Goal: Transaction & Acquisition: Download file/media

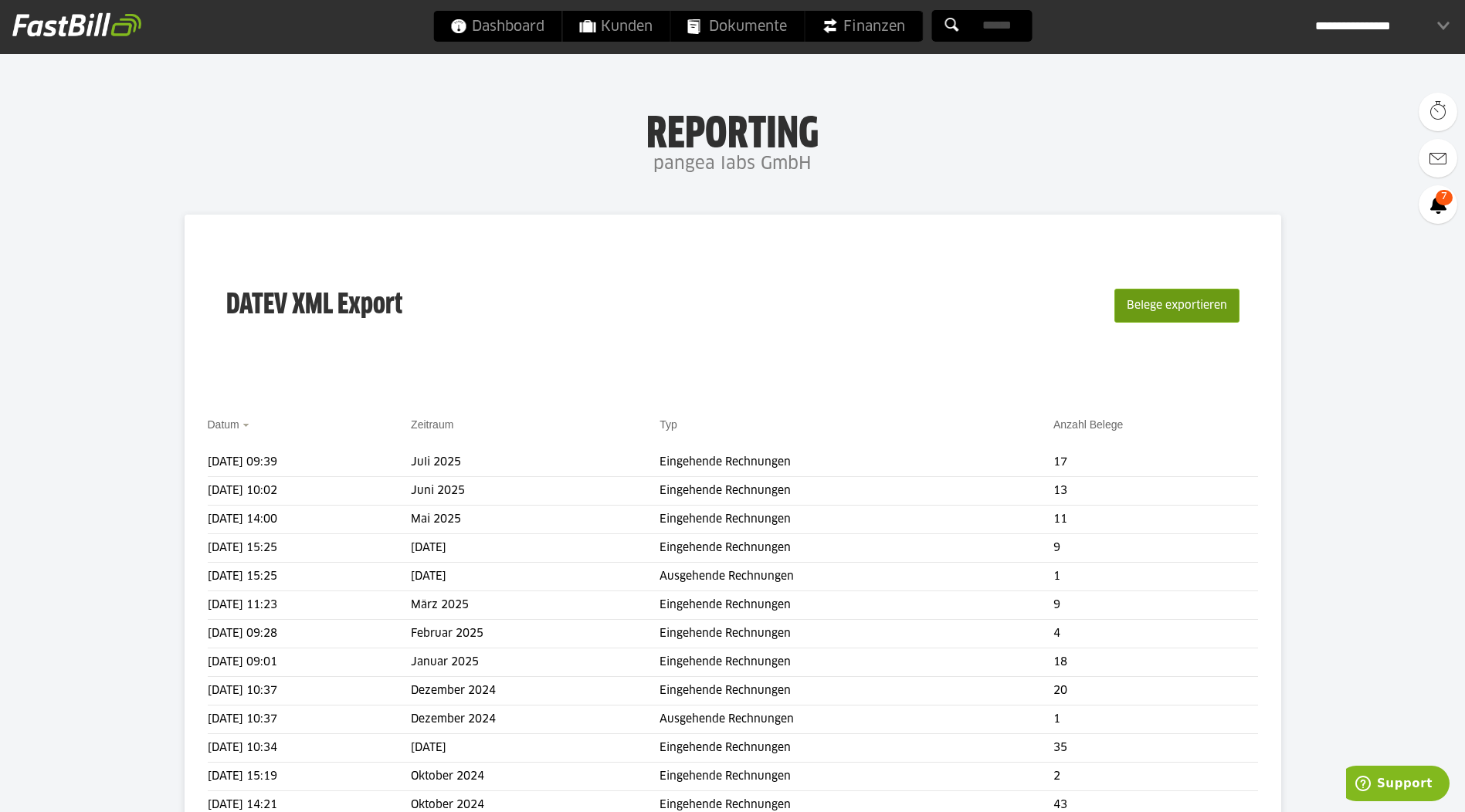
click at [1152, 298] on button "Belege exportieren" at bounding box center [1177, 305] width 125 height 34
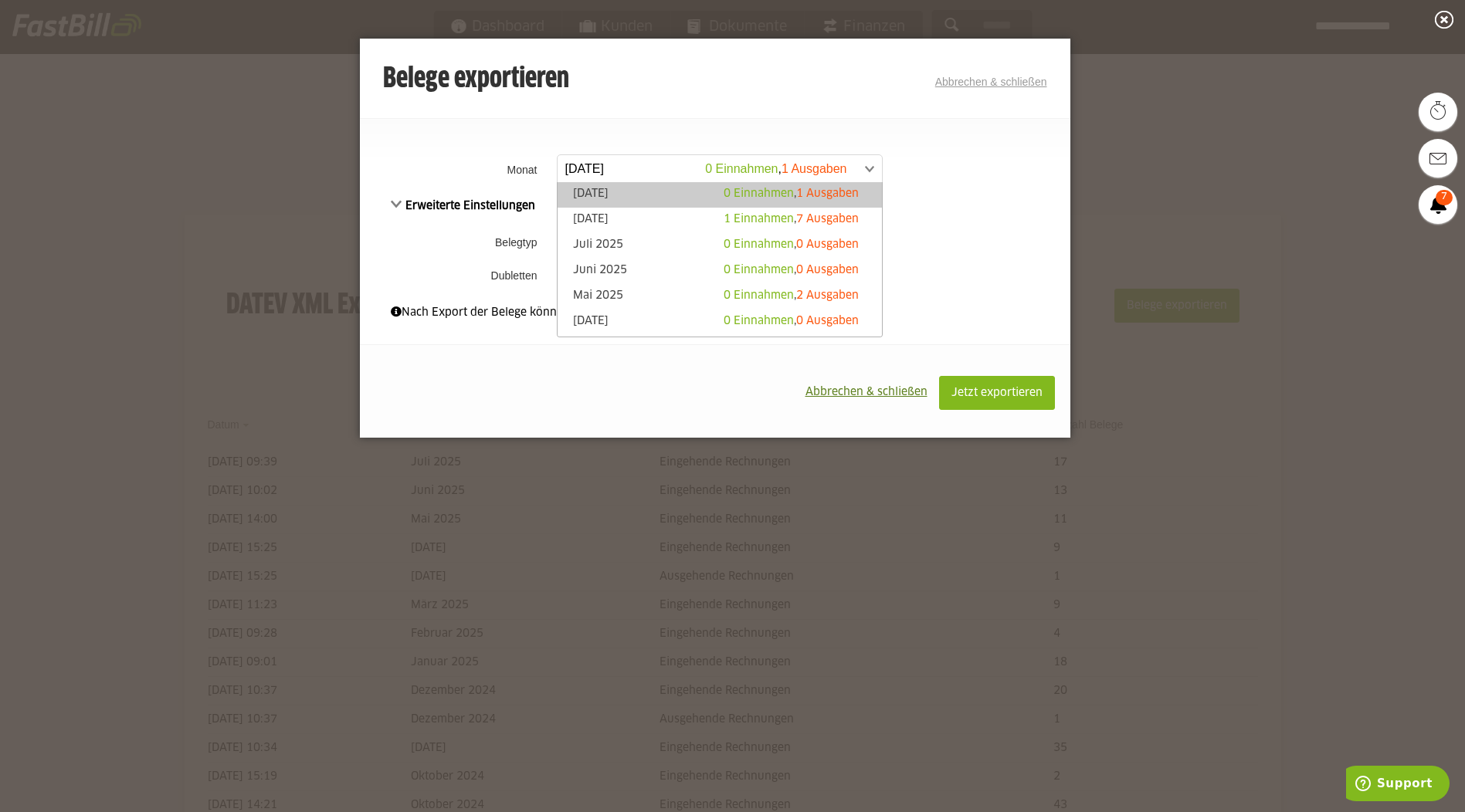
click at [877, 168] on link "[DATE] 0 Einnahmen , 1 Ausgaben" at bounding box center [719, 169] width 326 height 29
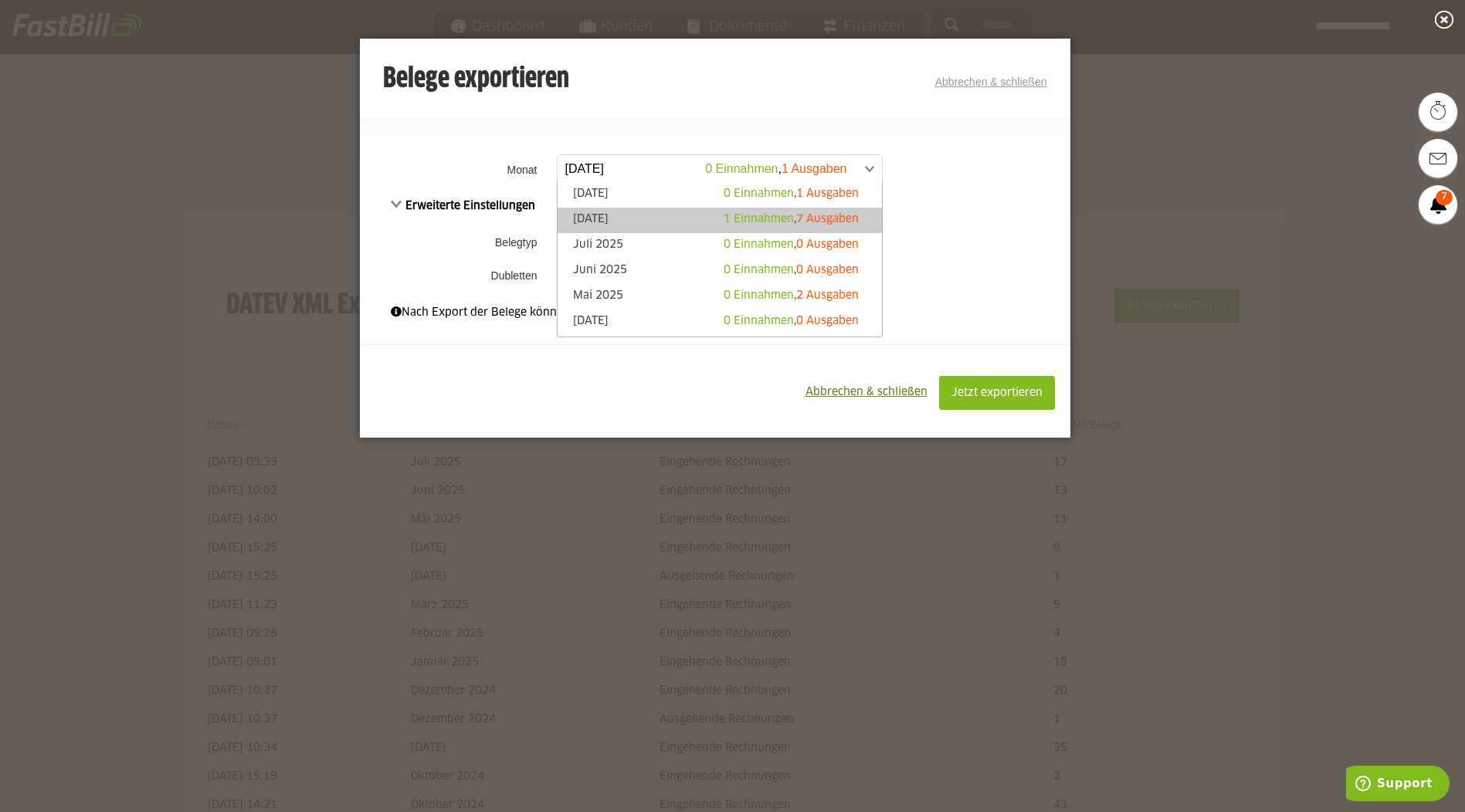
click at [633, 218] on link "[DATE] 1 Einnahmen , 7 Ausgaben" at bounding box center [719, 220] width 309 height 18
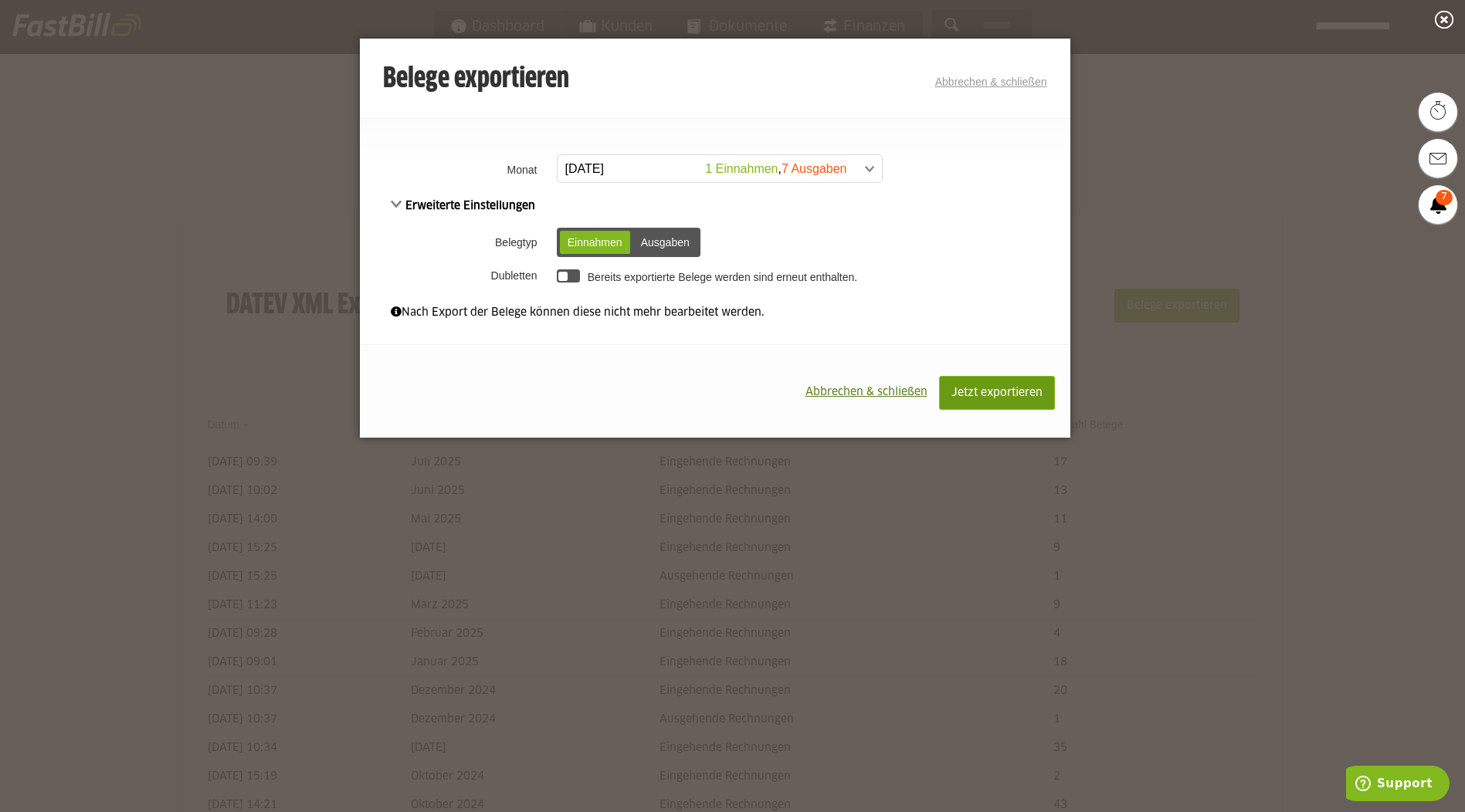
click at [1008, 392] on span "Jetzt exportieren" at bounding box center [996, 393] width 91 height 11
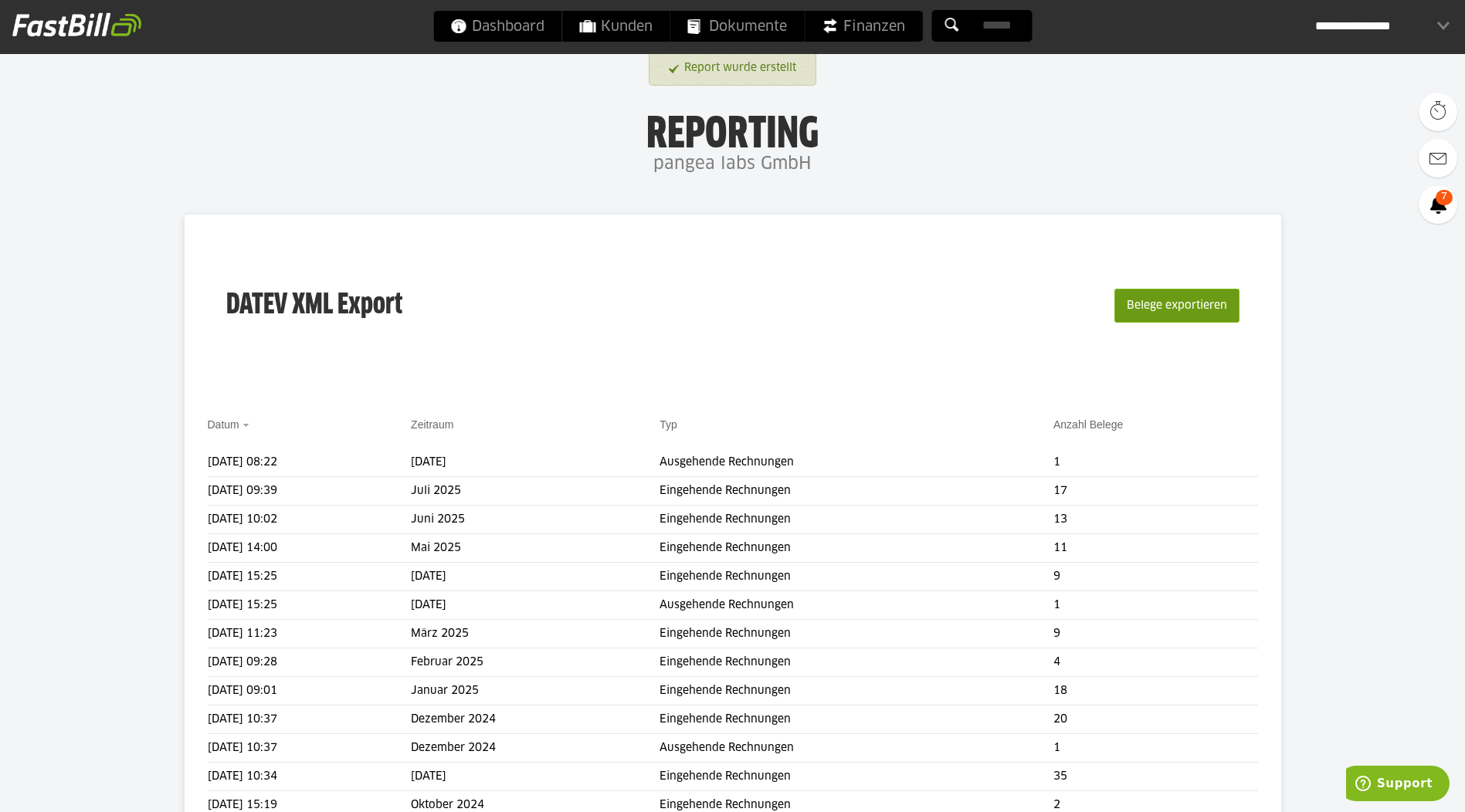
click at [1156, 305] on button "Belege exportieren" at bounding box center [1177, 305] width 125 height 34
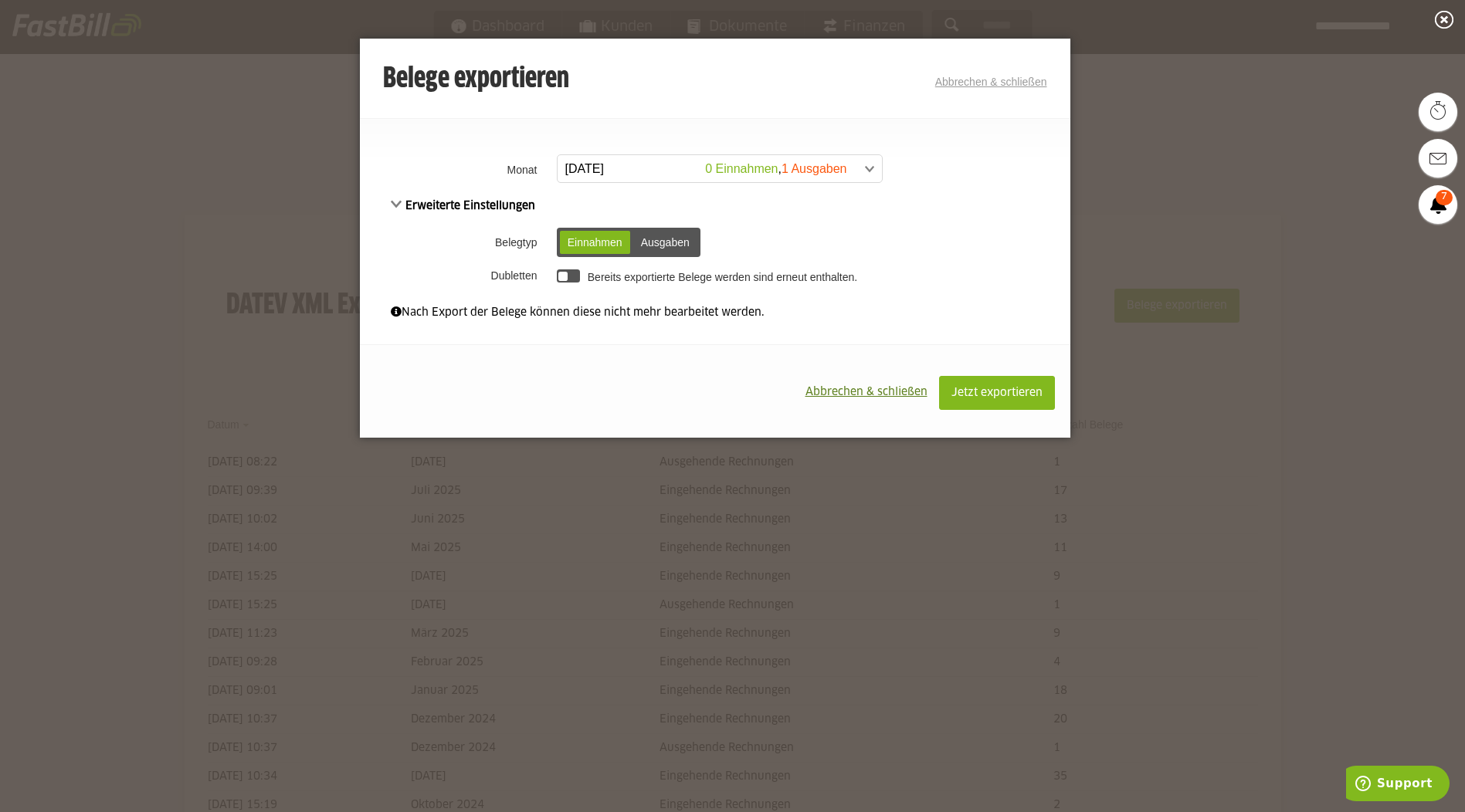
click at [867, 170] on span at bounding box center [711, 168] width 324 height 28
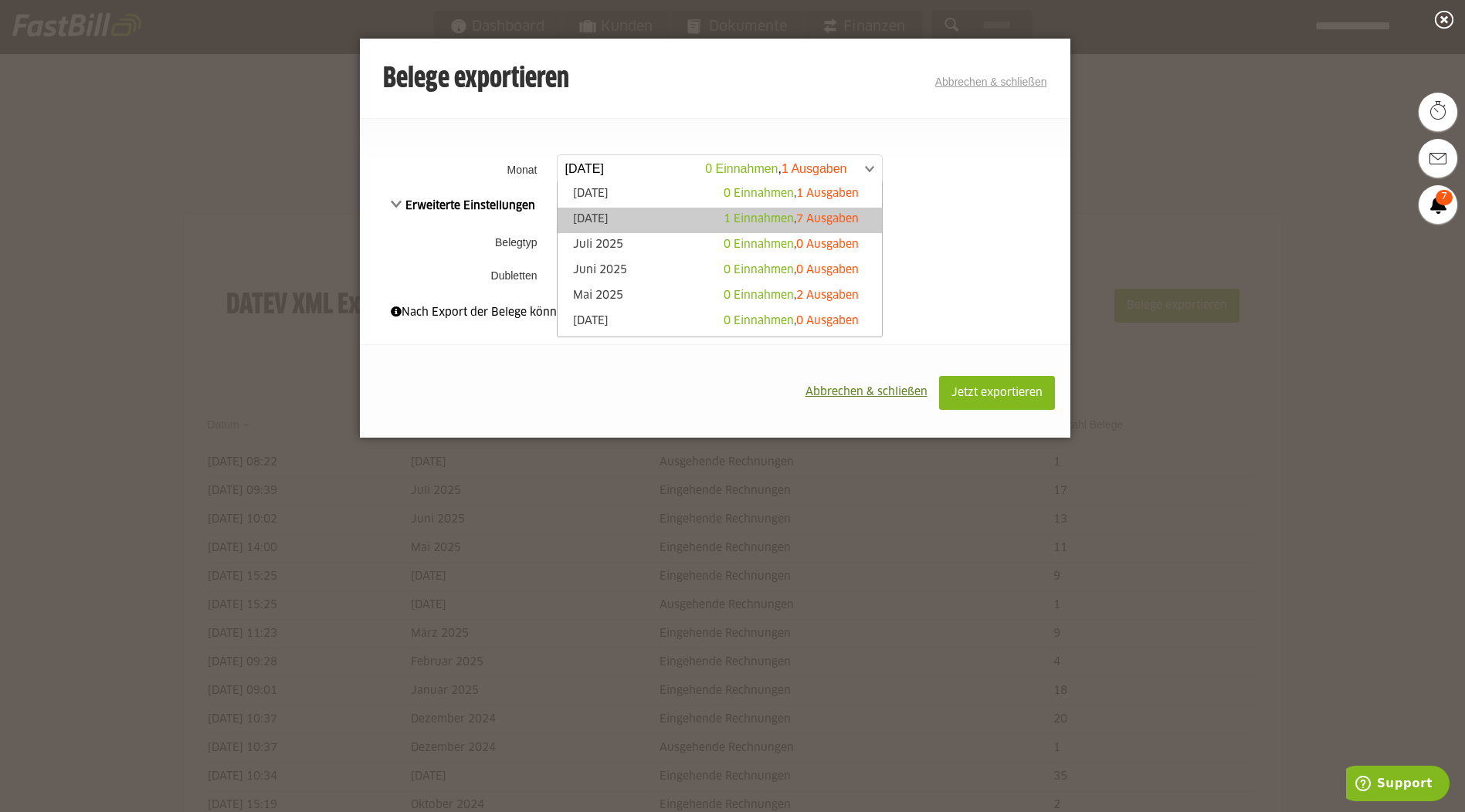
click at [767, 216] on span "1 Einnahmen" at bounding box center [758, 219] width 71 height 11
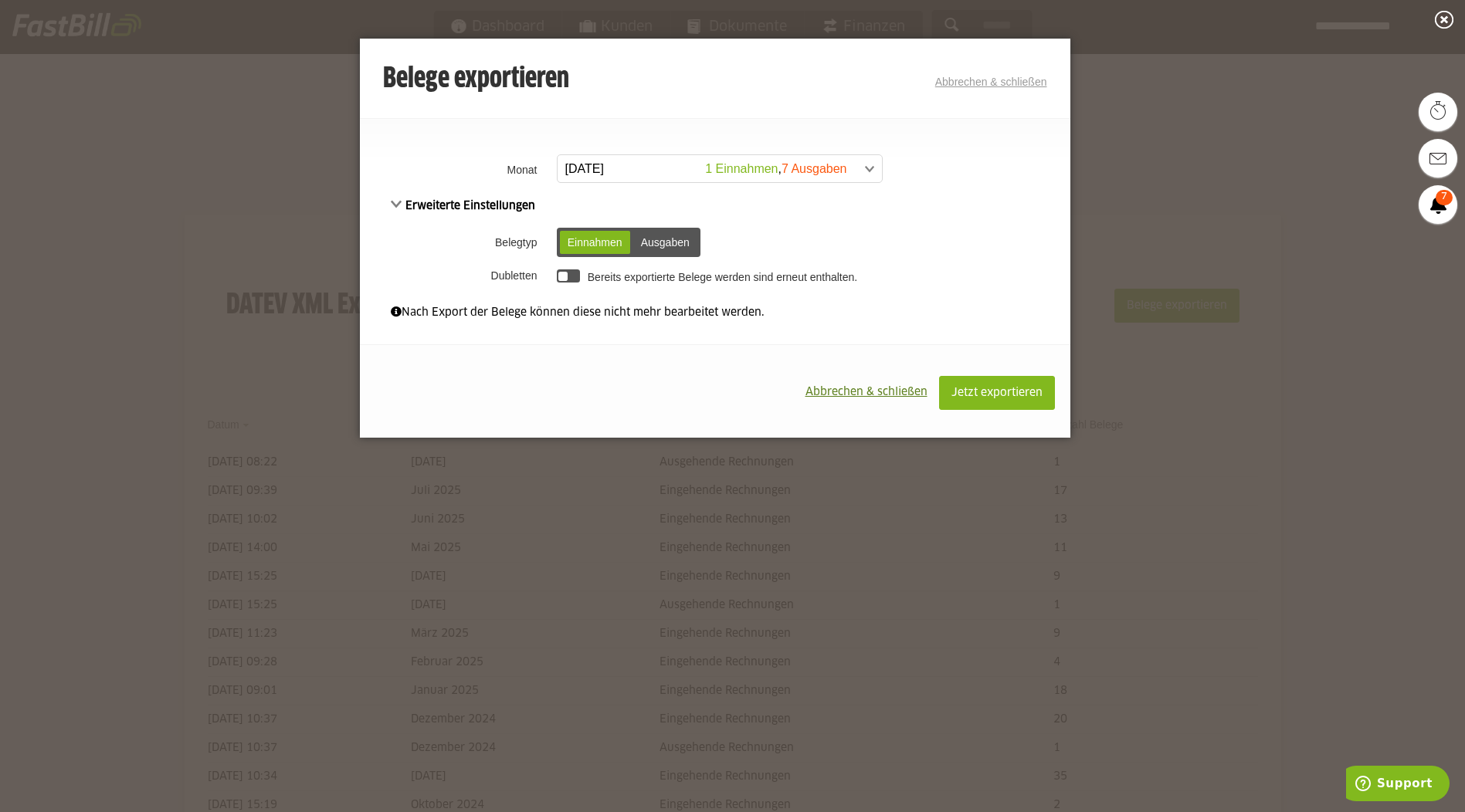
click at [666, 246] on div "Ausgaben" at bounding box center [664, 241] width 64 height 23
click at [990, 393] on span "Jetzt exportieren" at bounding box center [996, 393] width 91 height 11
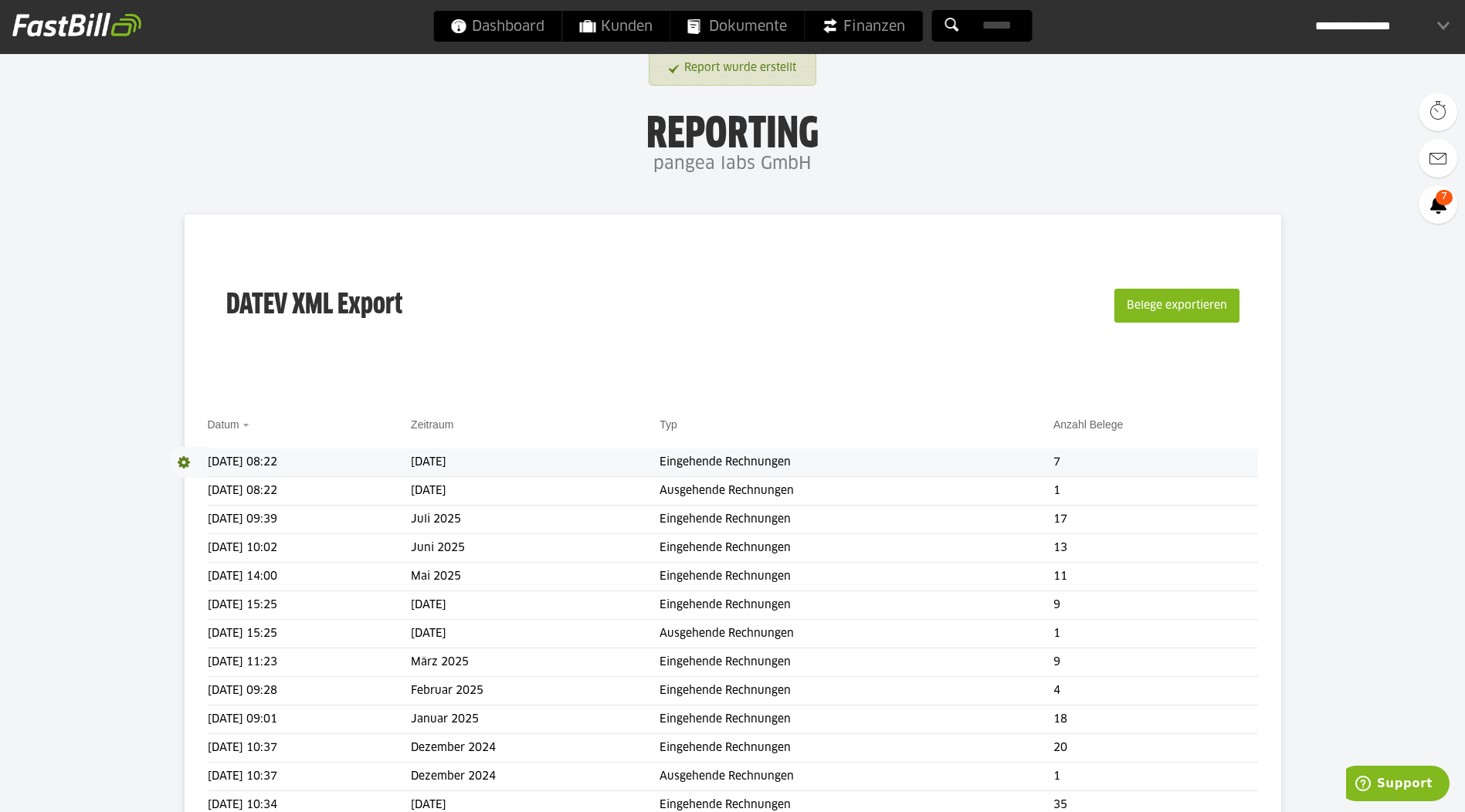
click at [181, 463] on span at bounding box center [188, 462] width 38 height 31
click at [178, 462] on span "Download" at bounding box center [188, 462] width 38 height 31
click at [191, 488] on link "Download" at bounding box center [210, 482] width 83 height 18
click at [183, 494] on span at bounding box center [188, 491] width 38 height 31
click at [193, 508] on link "Download" at bounding box center [210, 511] width 83 height 18
